Goal: Task Accomplishment & Management: Manage account settings

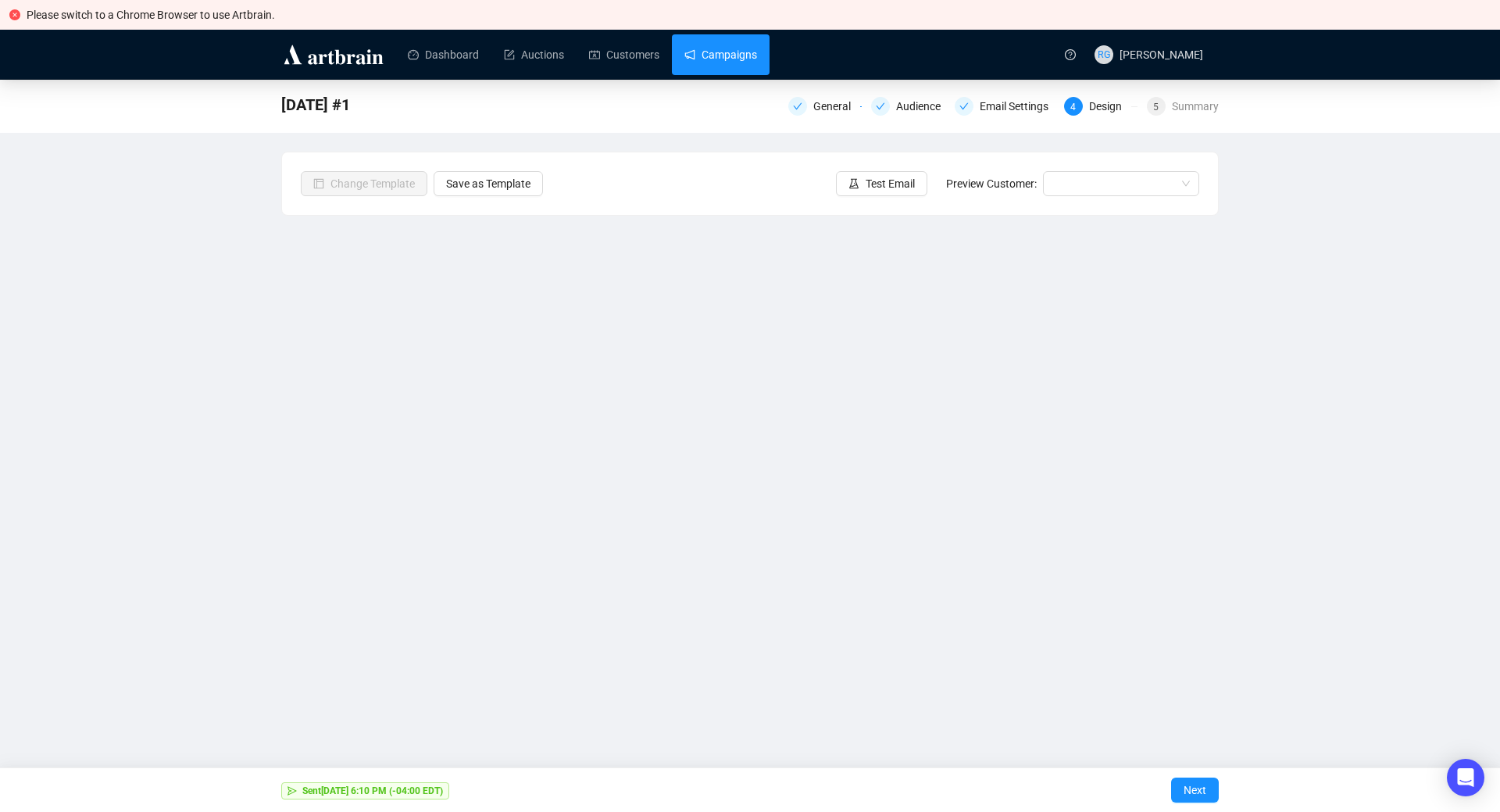
click at [698, 50] on link "Campaigns" at bounding box center [721, 55] width 73 height 41
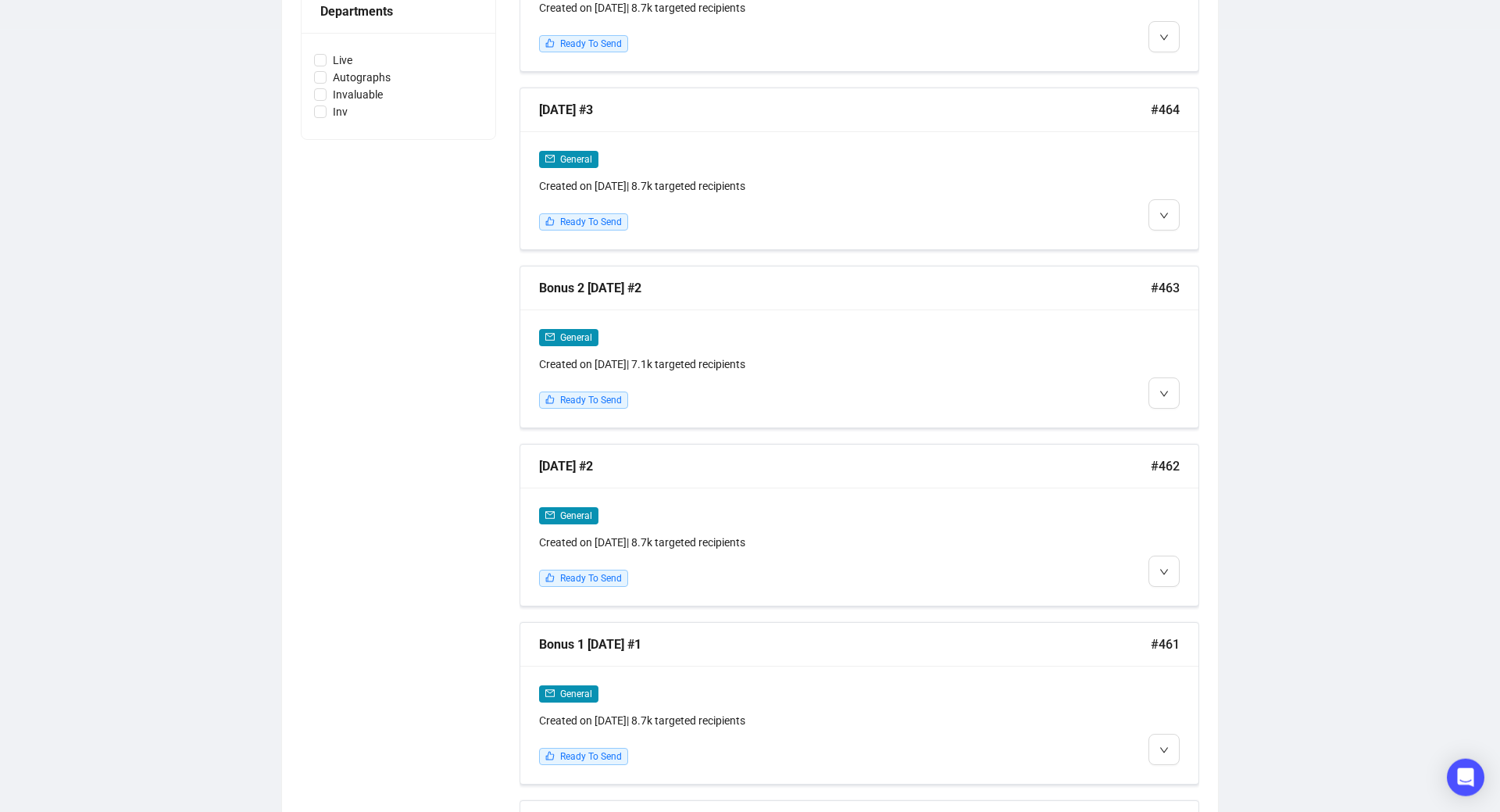
scroll to position [765, 0]
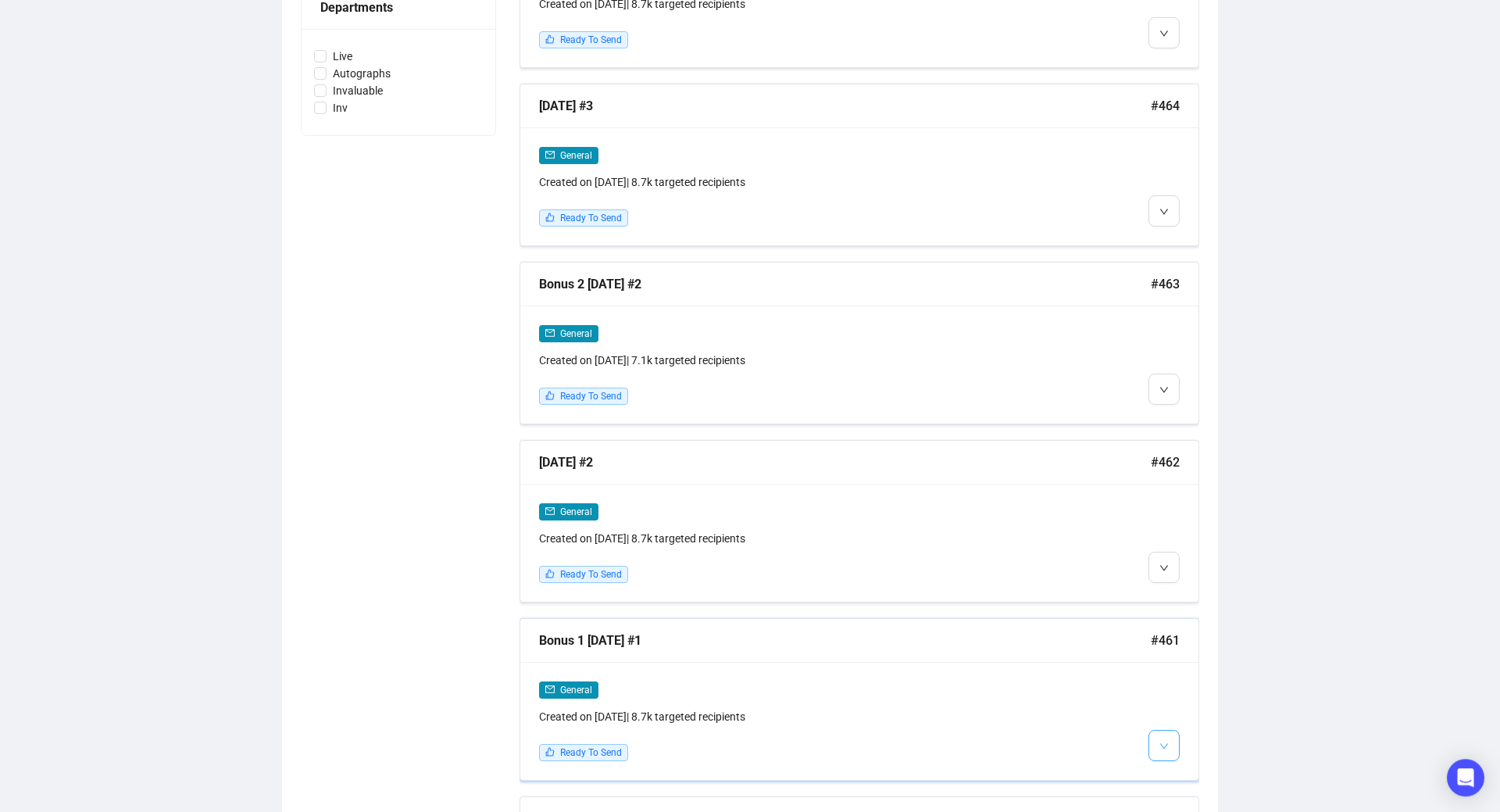
click at [1166, 735] on span "button" at bounding box center [1164, 745] width 9 height 20
click at [1184, 662] on span "Edit" at bounding box center [1189, 657] width 19 height 12
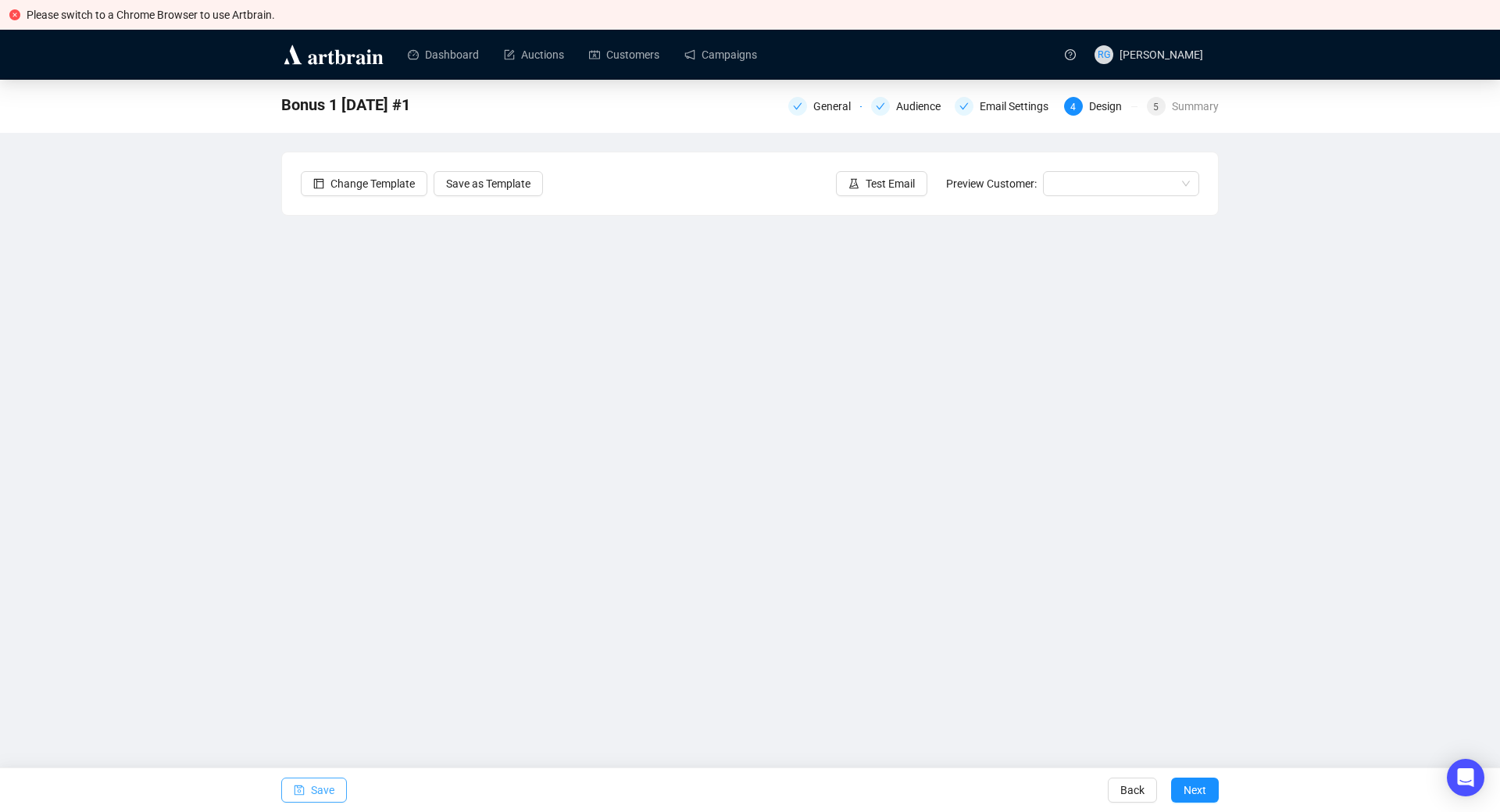
click at [317, 791] on span "Save" at bounding box center [322, 790] width 24 height 44
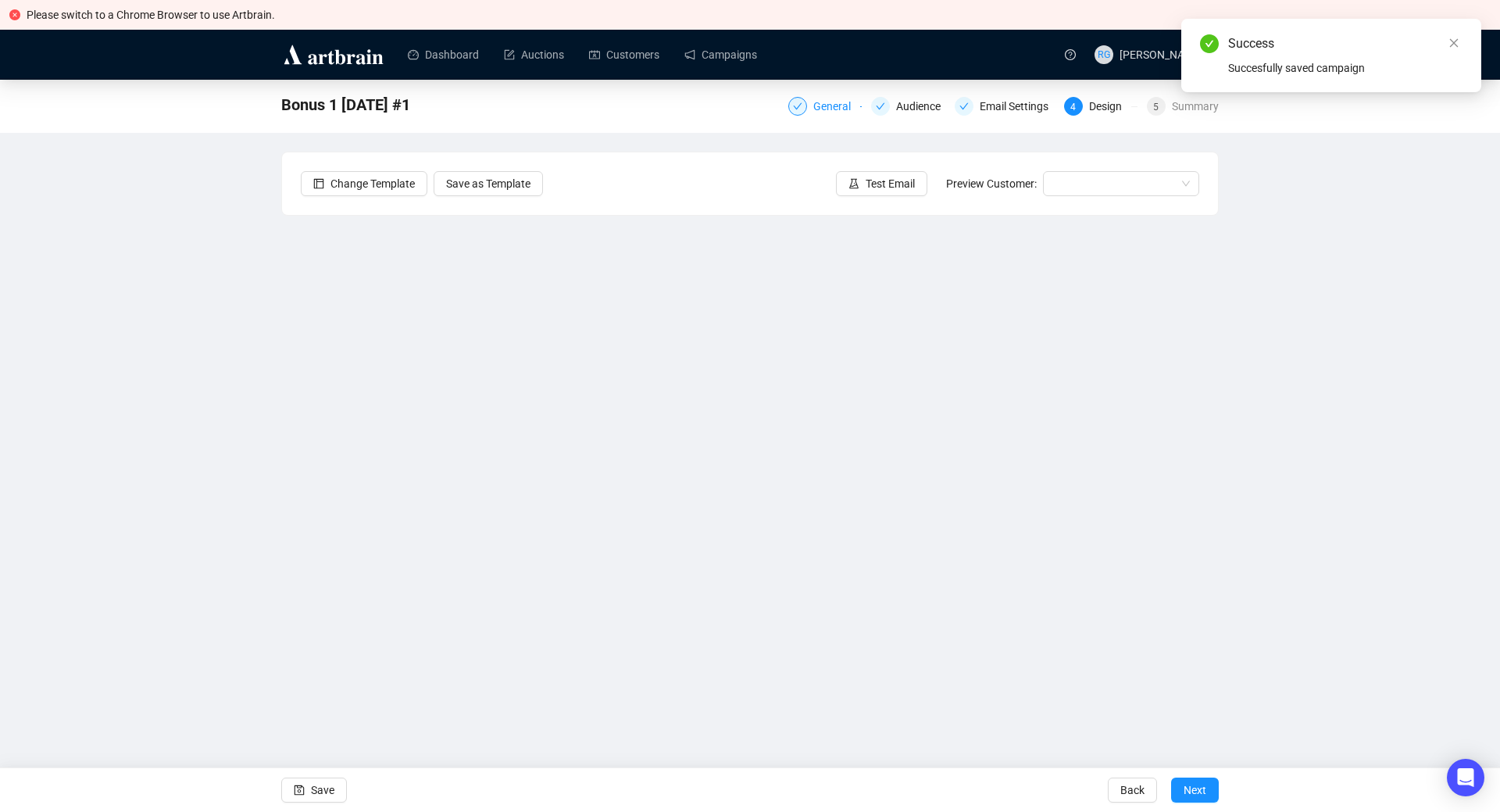
click at [840, 113] on div "General" at bounding box center [837, 106] width 47 height 19
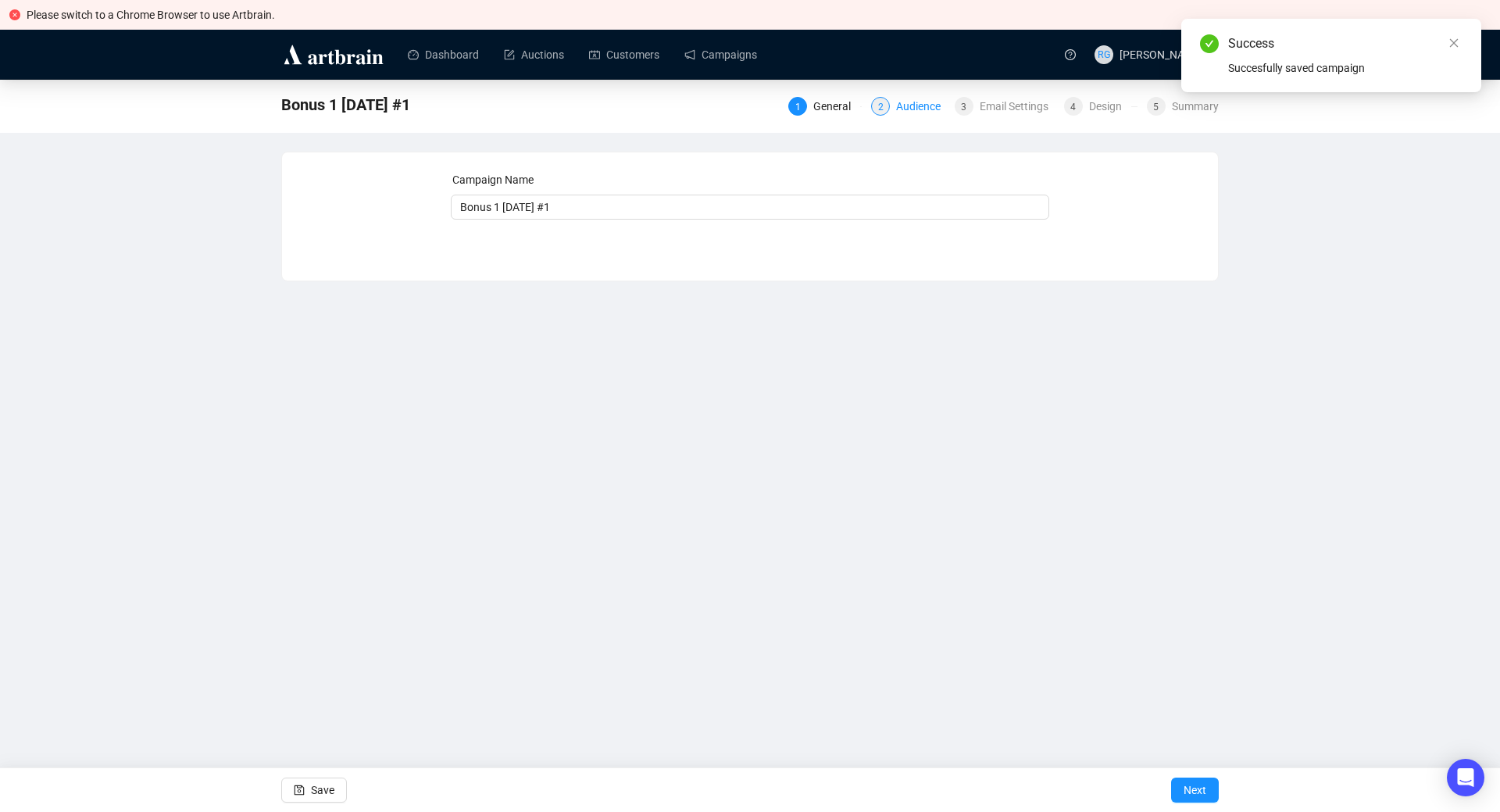
click at [917, 112] on div "Audience" at bounding box center [923, 106] width 54 height 19
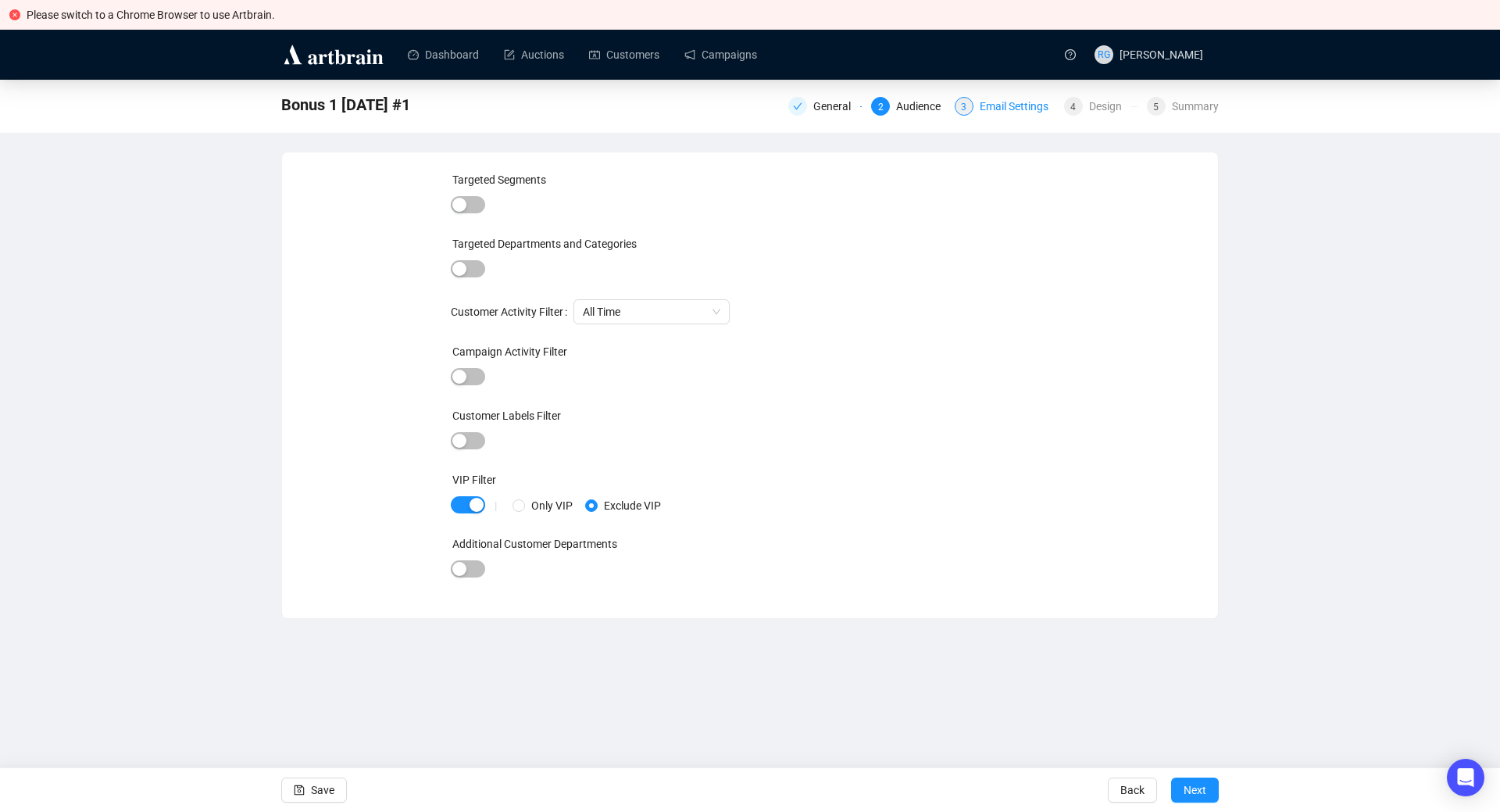
click at [990, 104] on div "Email Settings" at bounding box center [1019, 106] width 78 height 19
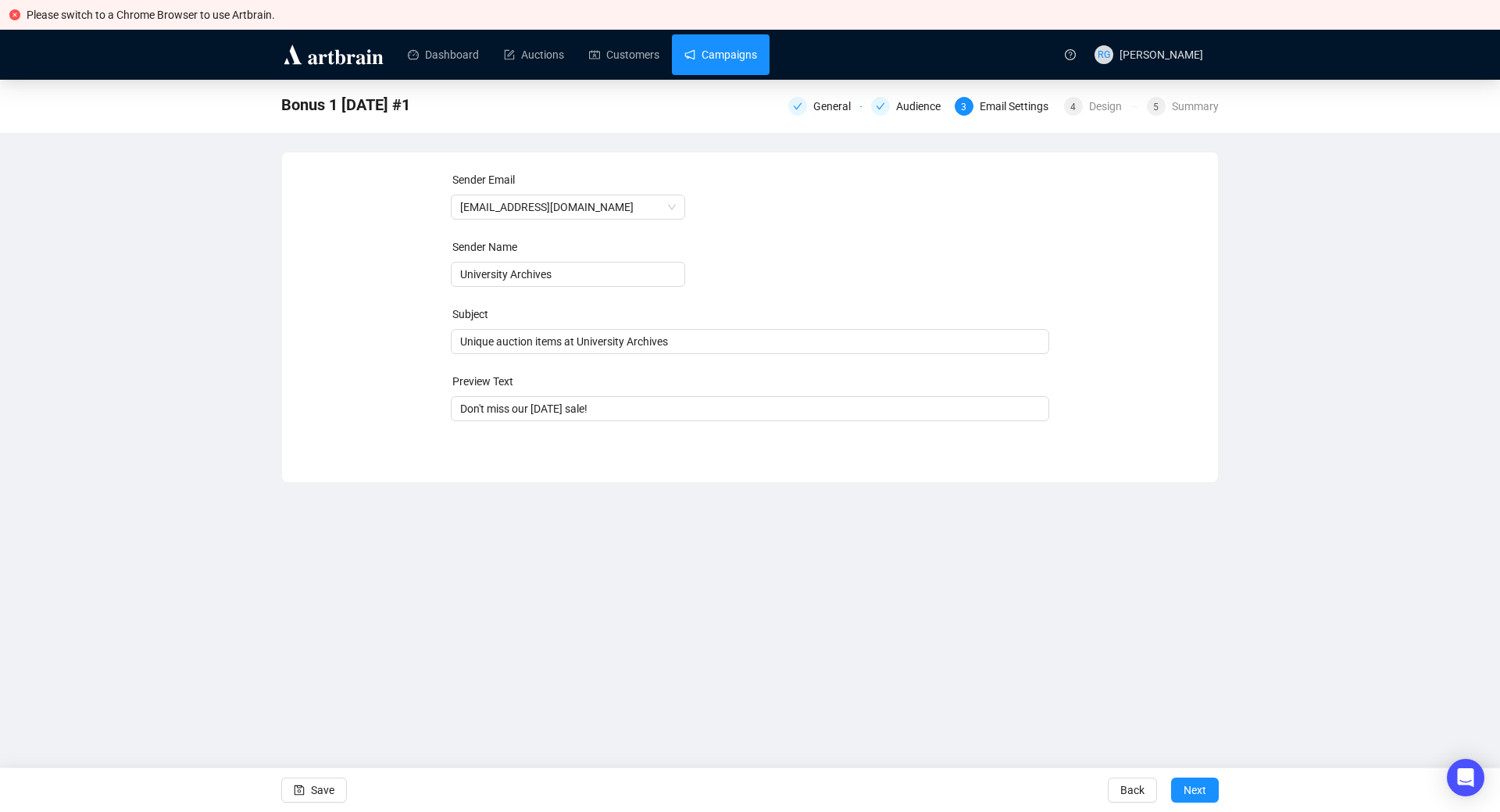
click at [708, 65] on link "Campaigns" at bounding box center [721, 55] width 73 height 41
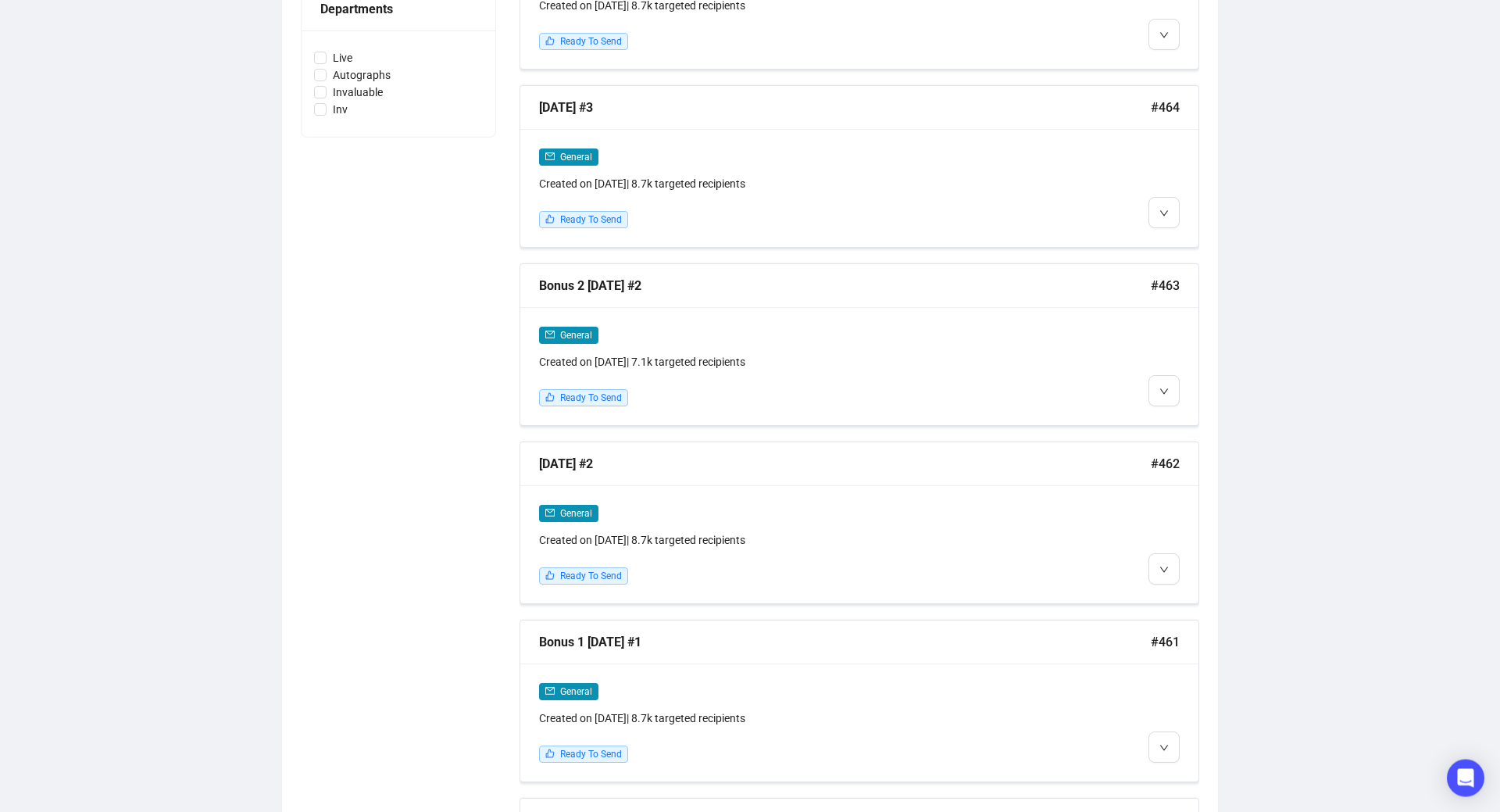
scroll to position [814, 0]
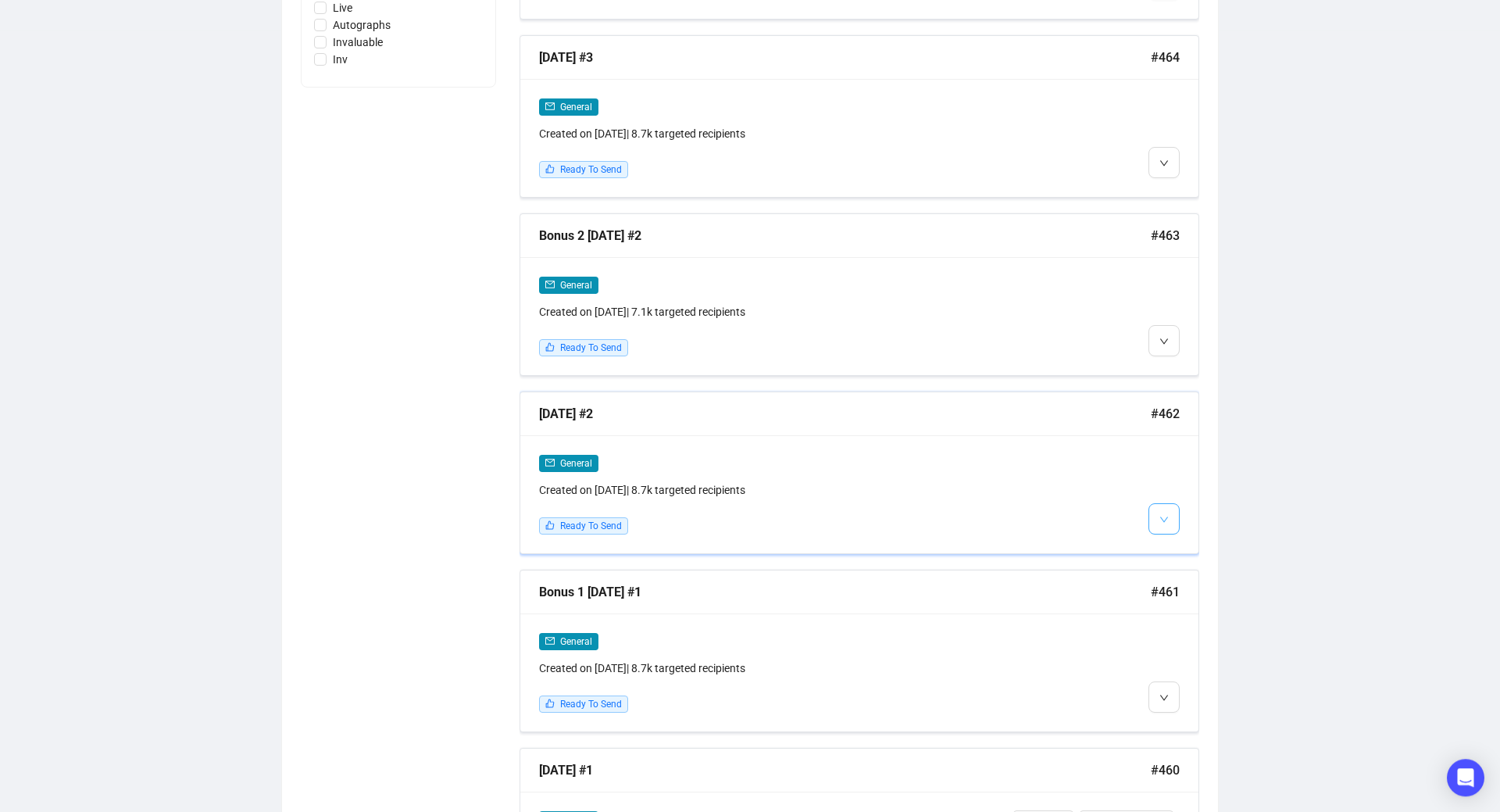
click at [1174, 505] on button "button" at bounding box center [1164, 519] width 31 height 31
click at [1181, 554] on span "Edit" at bounding box center [1189, 550] width 19 height 12
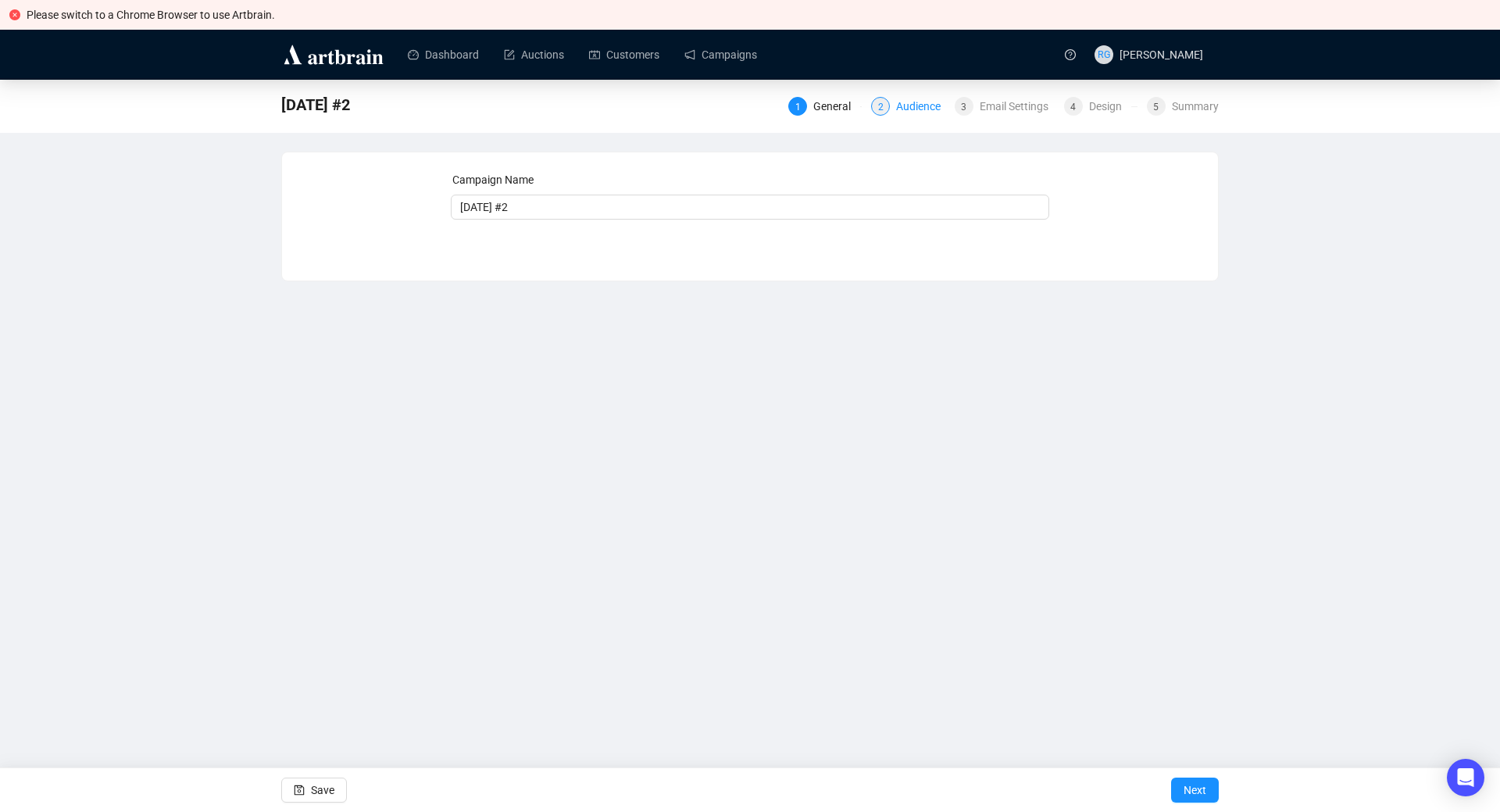
click at [918, 104] on div "Audience" at bounding box center [923, 106] width 54 height 19
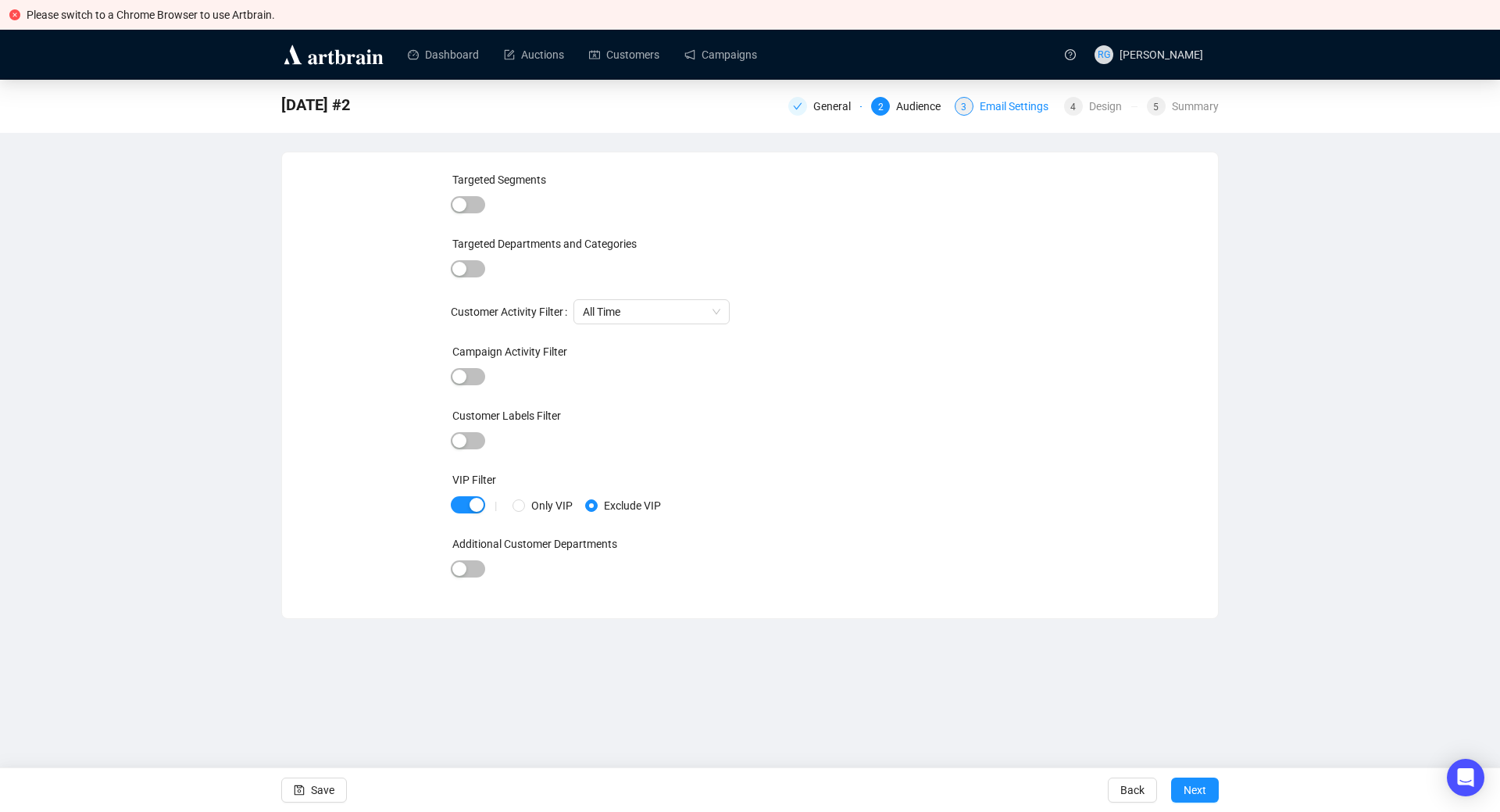
click at [993, 112] on div "Email Settings" at bounding box center [1019, 106] width 78 height 19
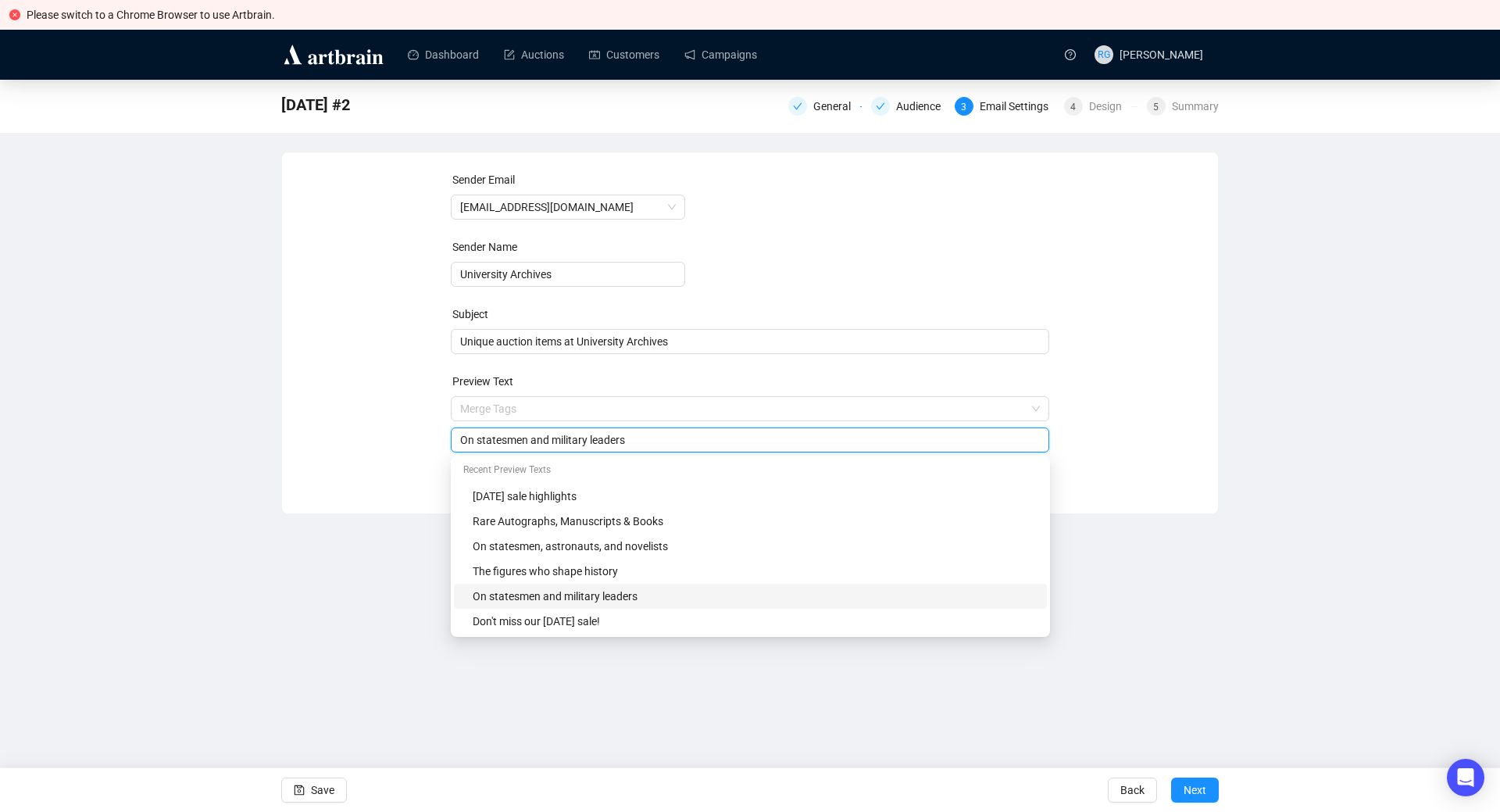
drag, startPoint x: 478, startPoint y: 410, endPoint x: 637, endPoint y: 422, distance: 159.5
click at [637, 431] on input "On statesmen and military leaders" at bounding box center [750, 439] width 580 height 17
type input "On authors and artists"
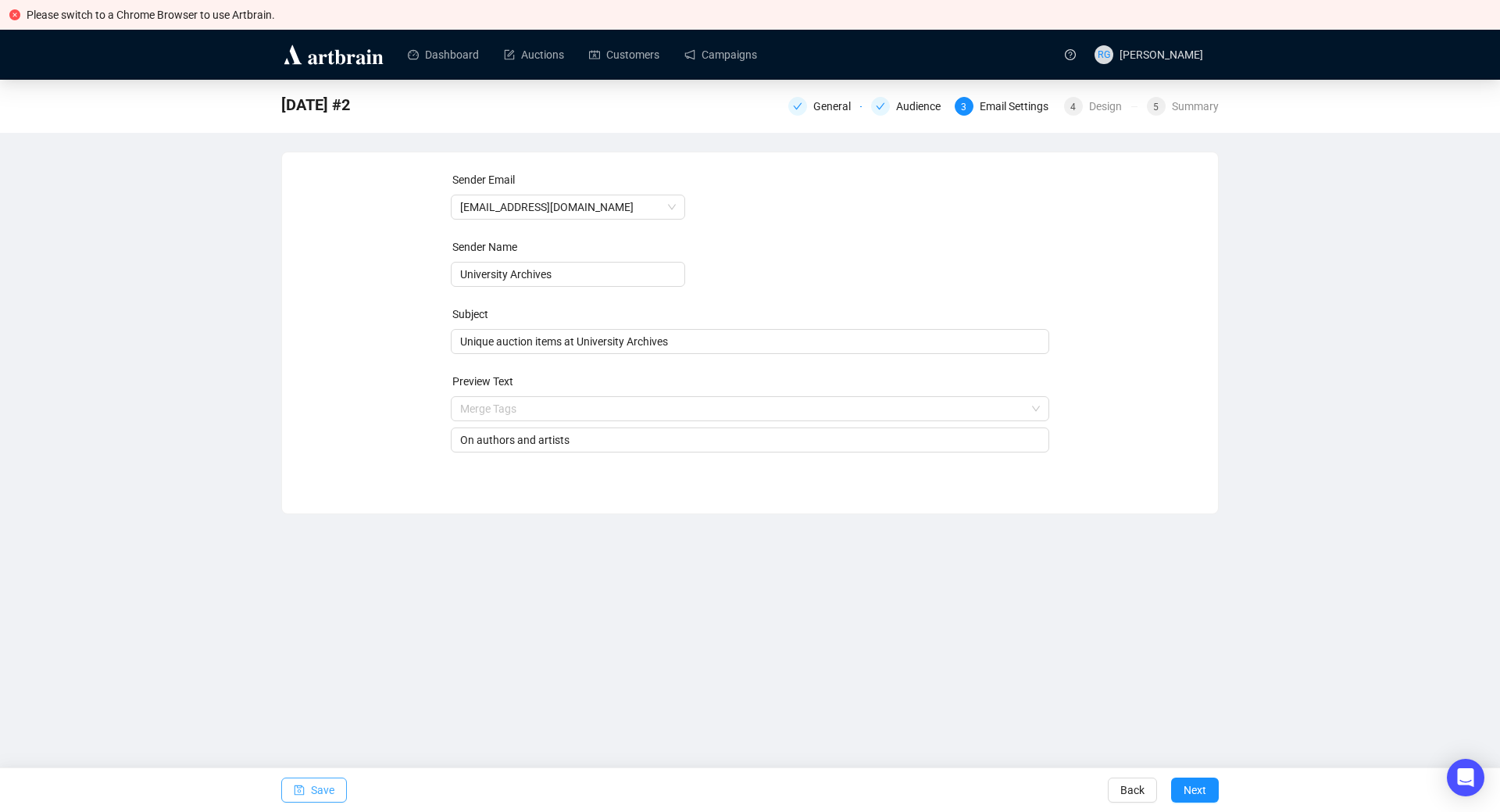
click at [334, 785] on button "Save" at bounding box center [314, 790] width 65 height 25
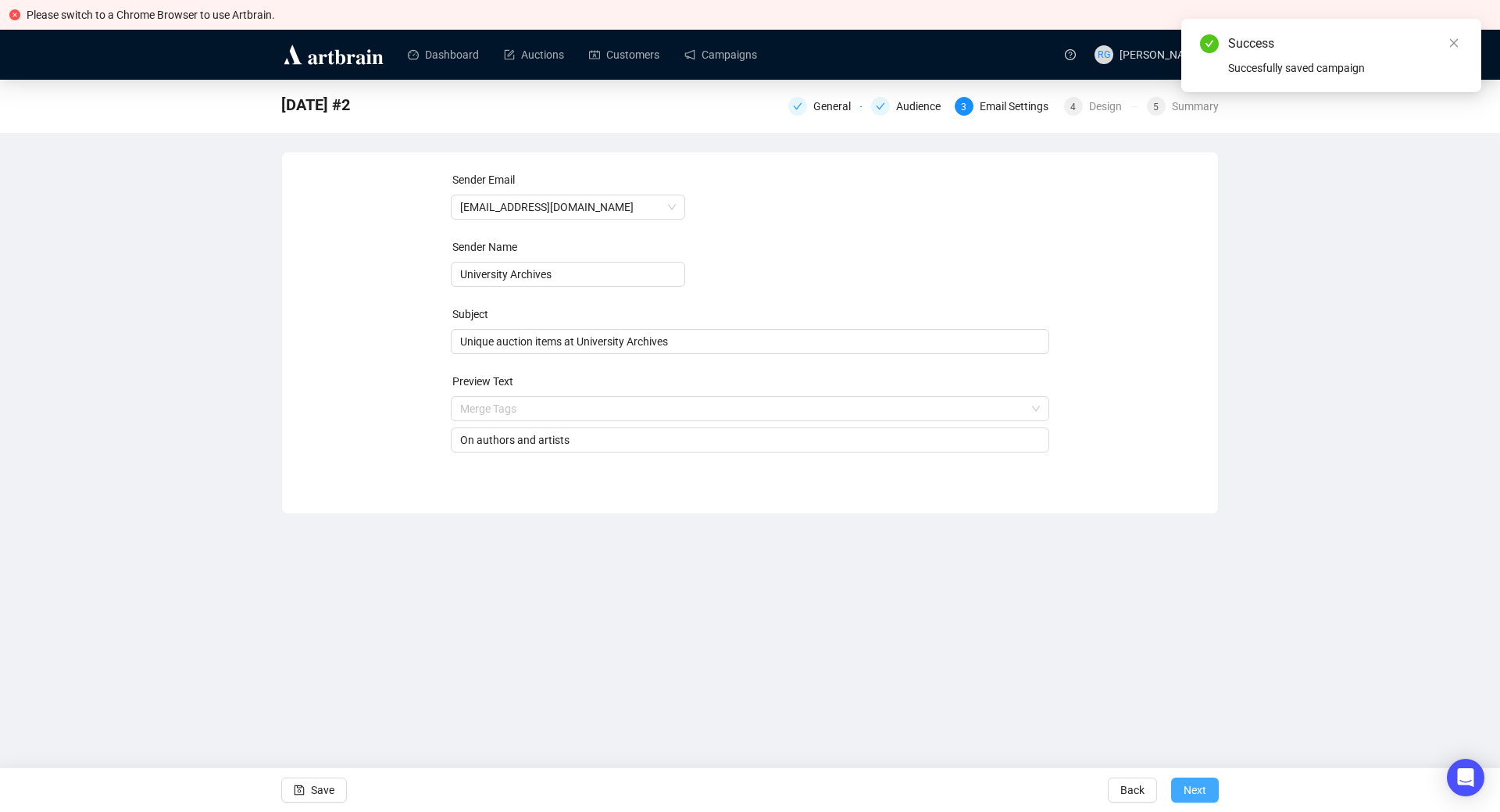
click at [1187, 786] on span "Next" at bounding box center [1195, 790] width 23 height 44
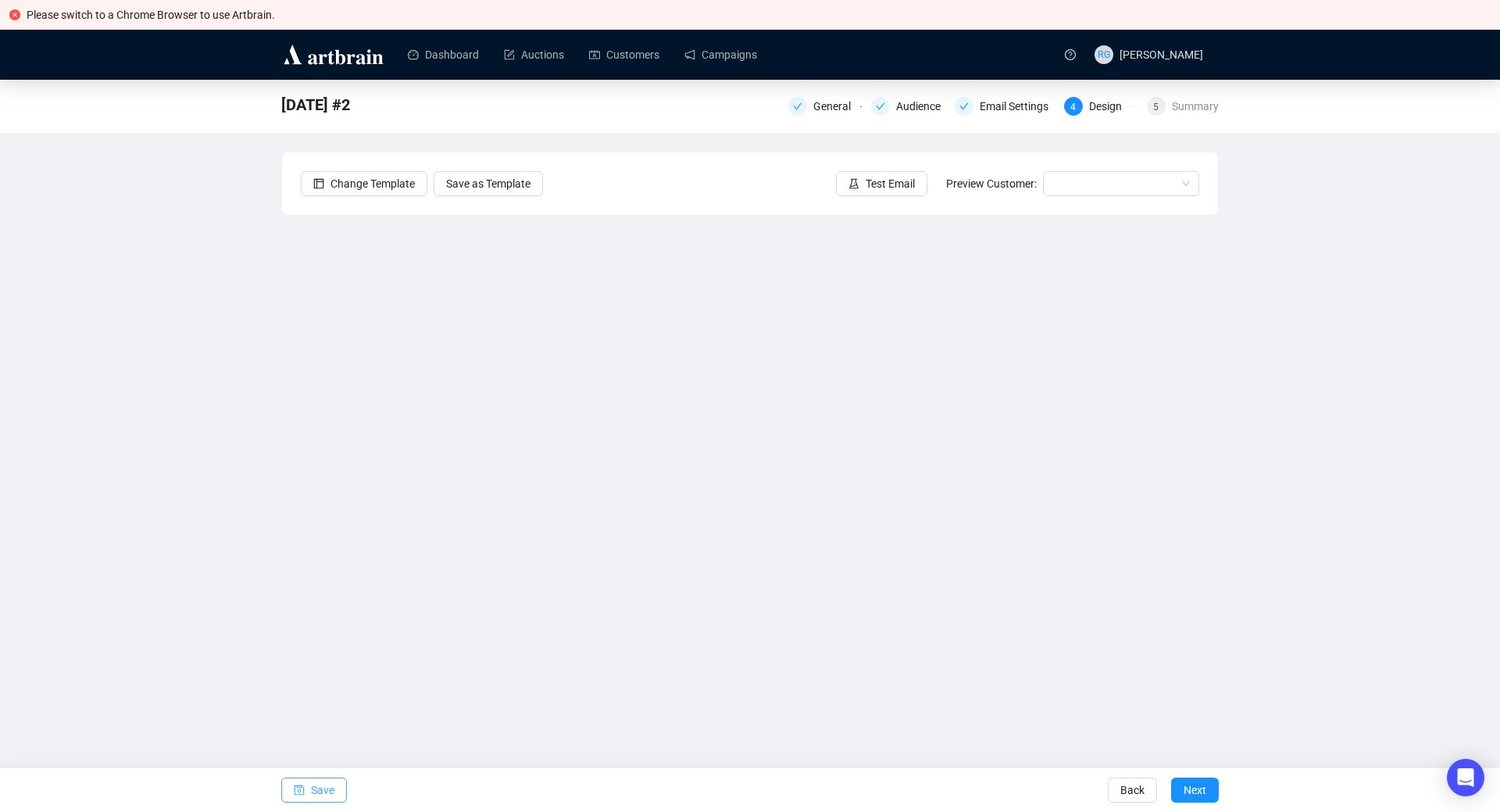
click at [324, 784] on span "Save" at bounding box center [322, 790] width 24 height 44
click at [316, 788] on span "Save" at bounding box center [322, 790] width 24 height 44
click at [302, 791] on icon "save" at bounding box center [299, 789] width 11 height 11
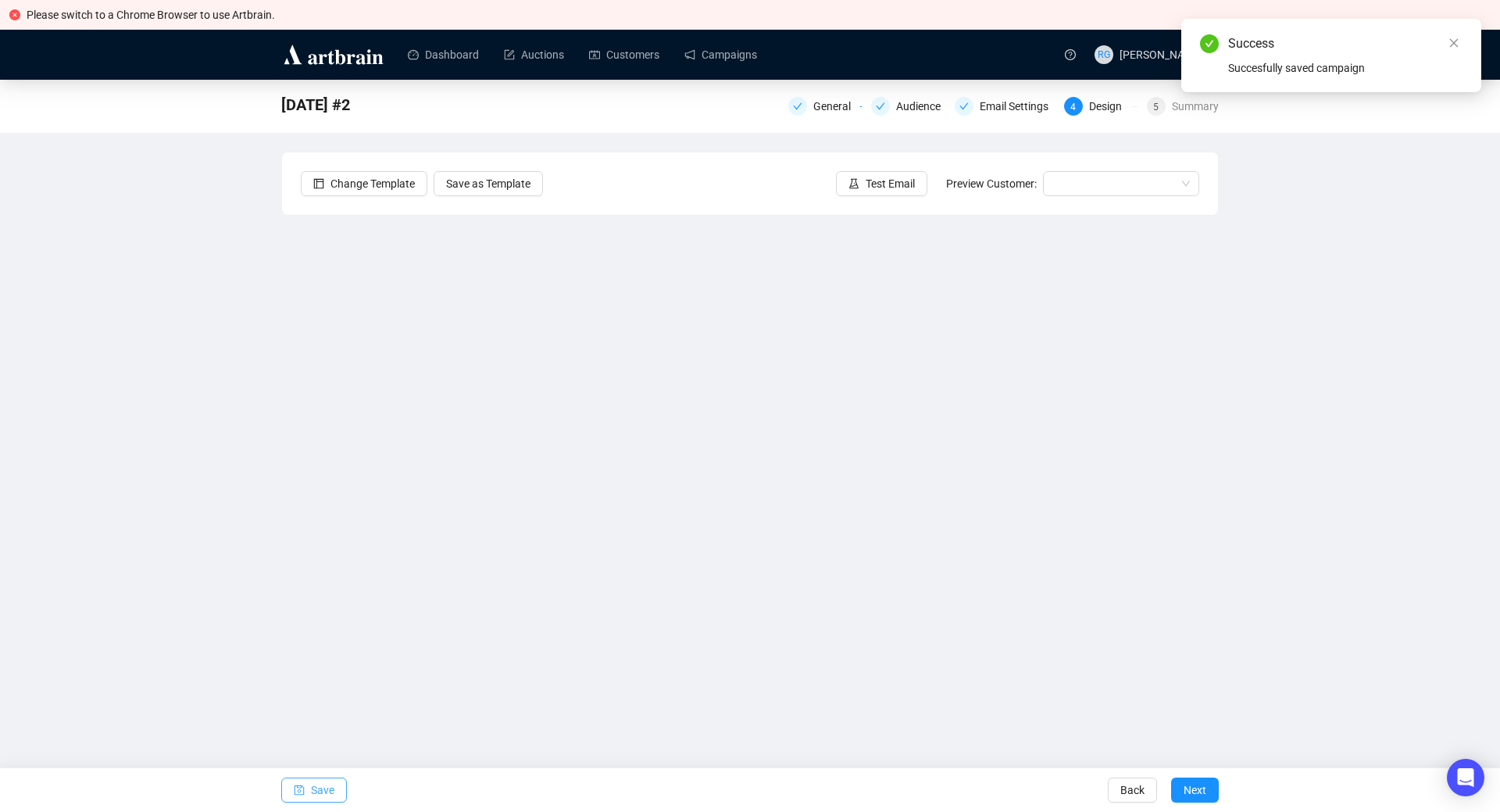
click at [308, 791] on button "Save" at bounding box center [314, 790] width 65 height 25
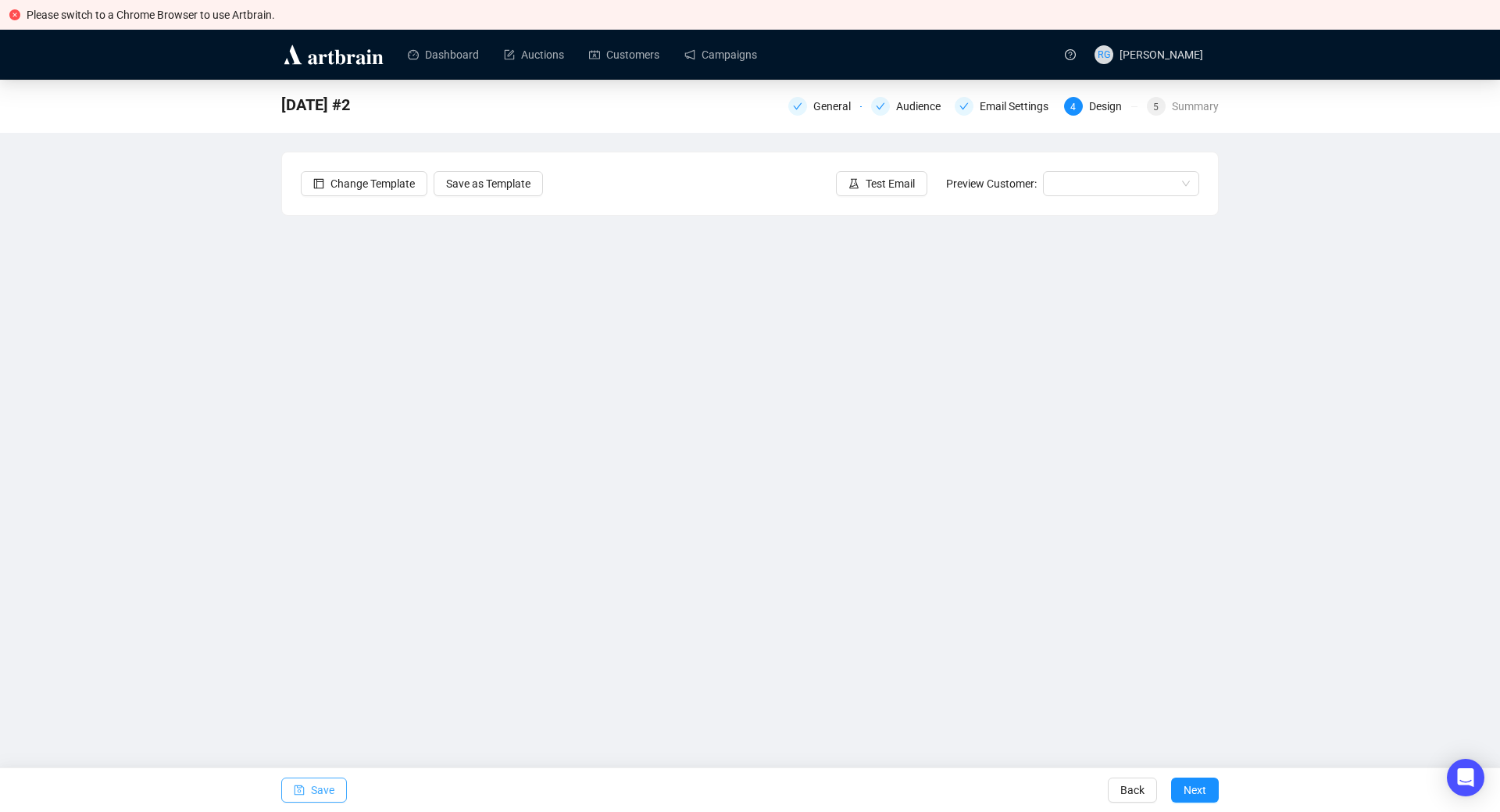
click at [323, 791] on span "Save" at bounding box center [322, 790] width 24 height 44
click at [321, 788] on span "Save" at bounding box center [322, 790] width 24 height 44
click at [304, 785] on button "Save" at bounding box center [314, 790] width 65 height 25
click at [313, 792] on span "Save" at bounding box center [322, 790] width 24 height 44
click at [299, 789] on icon "save" at bounding box center [299, 789] width 11 height 11
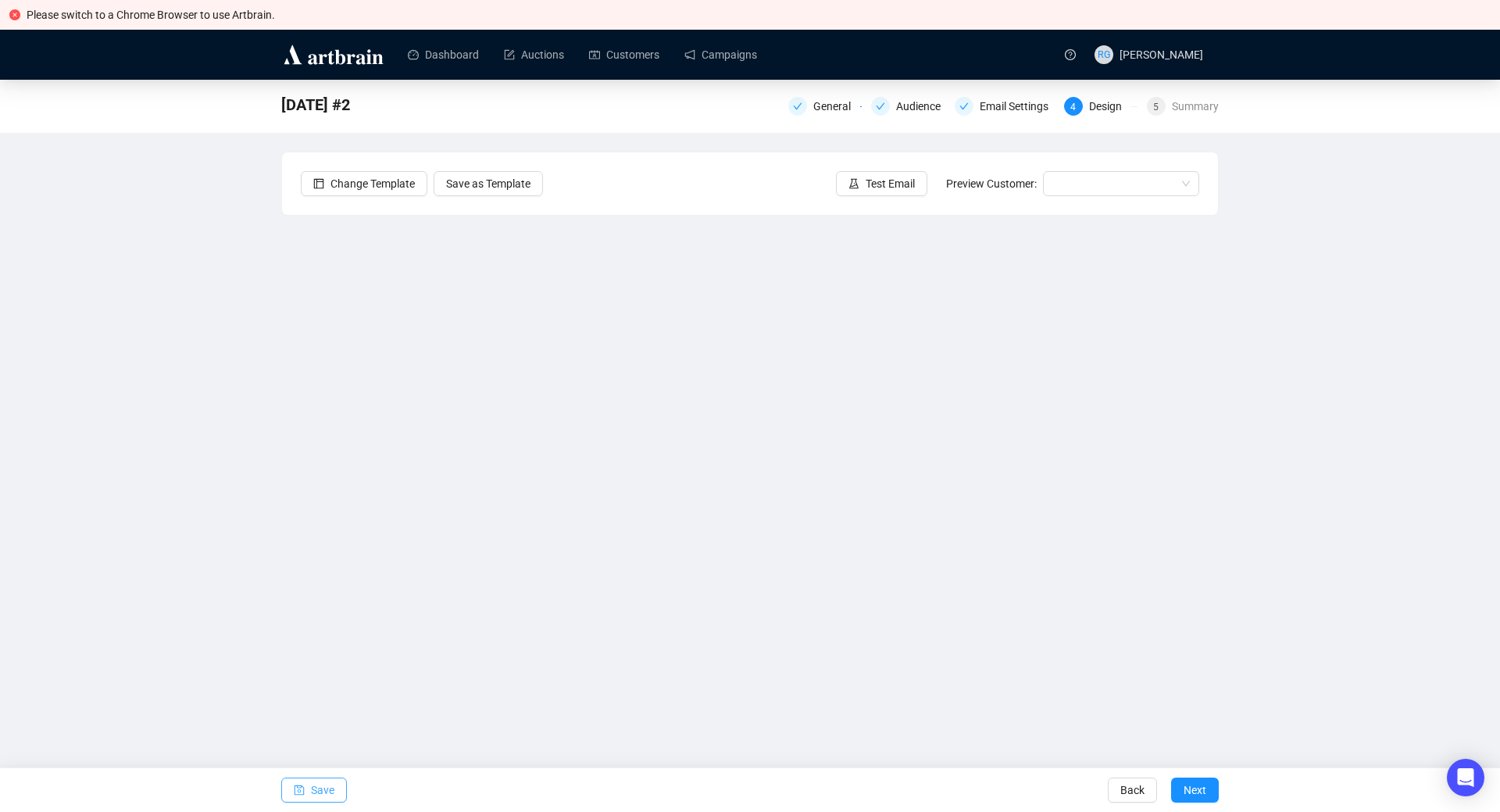
click at [337, 790] on button "Save" at bounding box center [314, 790] width 65 height 25
click at [313, 789] on span "Save" at bounding box center [322, 790] width 24 height 44
click at [335, 787] on button "Save" at bounding box center [314, 790] width 65 height 25
click at [326, 792] on span "Save" at bounding box center [322, 790] width 24 height 44
click at [313, 783] on span "Save" at bounding box center [322, 790] width 24 height 44
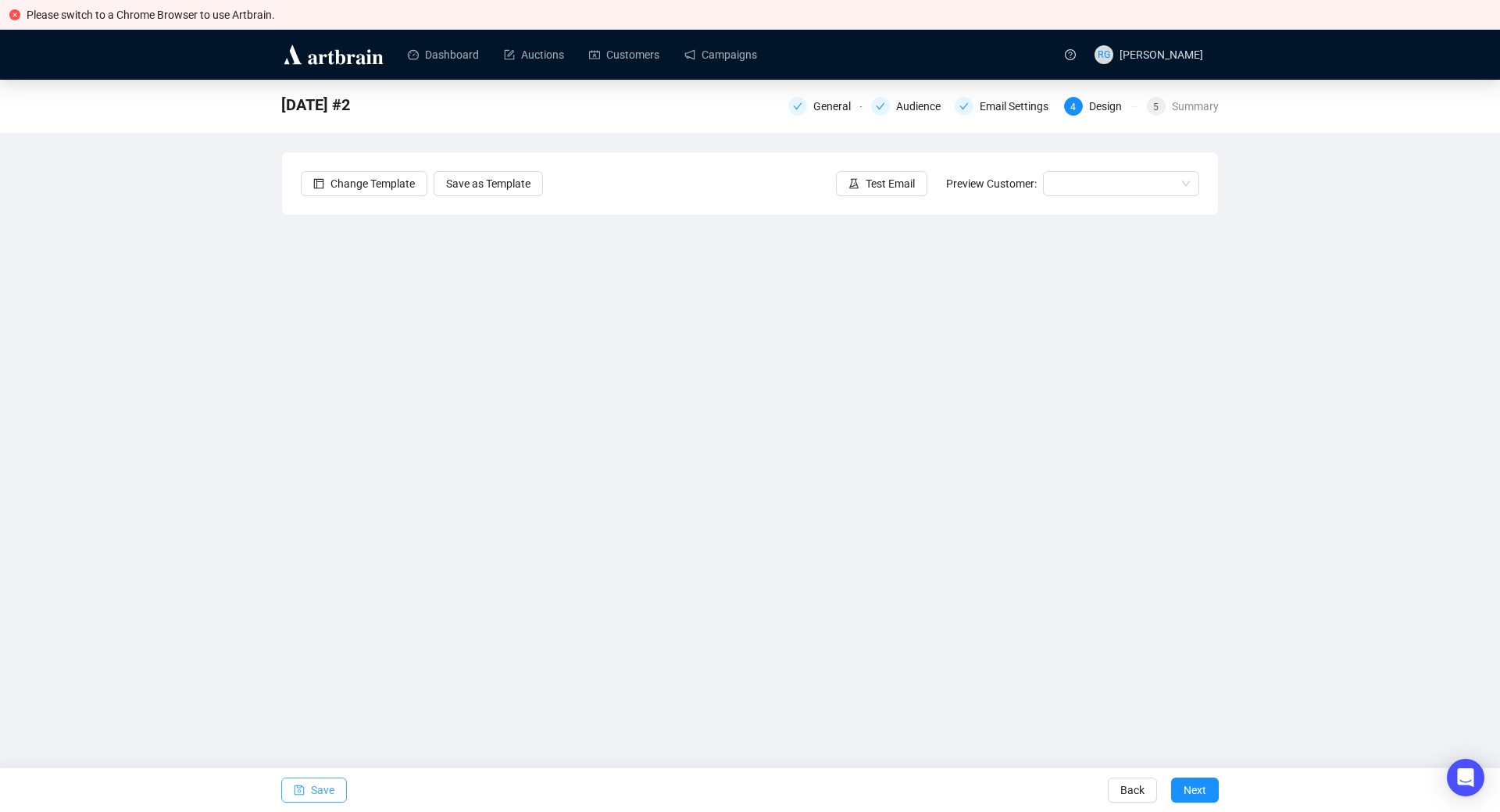
click at [324, 788] on span "Save" at bounding box center [322, 790] width 24 height 44
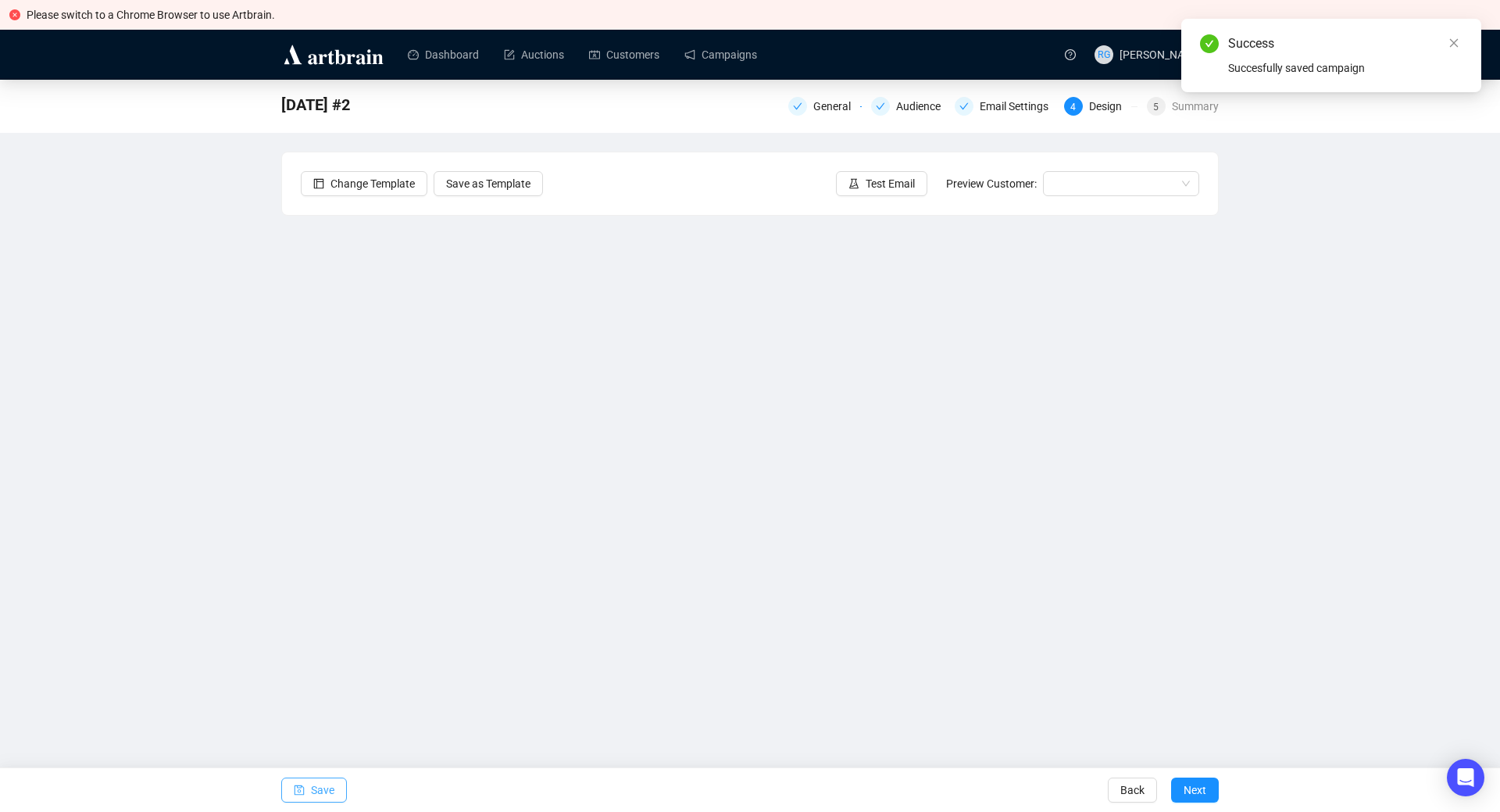
click at [321, 787] on span "Save" at bounding box center [322, 790] width 24 height 44
